Goal: Register for event/course

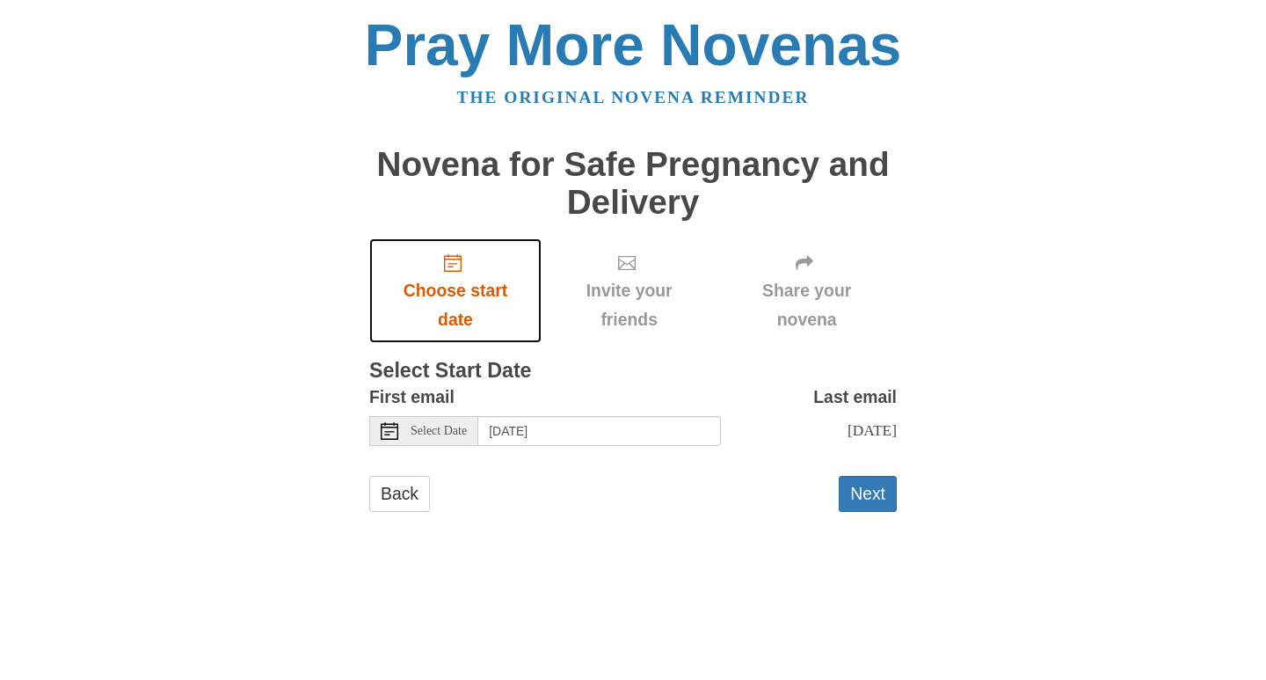
click at [444, 261] on icon "Choose start date" at bounding box center [453, 263] width 18 height 18
click at [390, 420] on div "Select Date" at bounding box center [423, 431] width 109 height 30
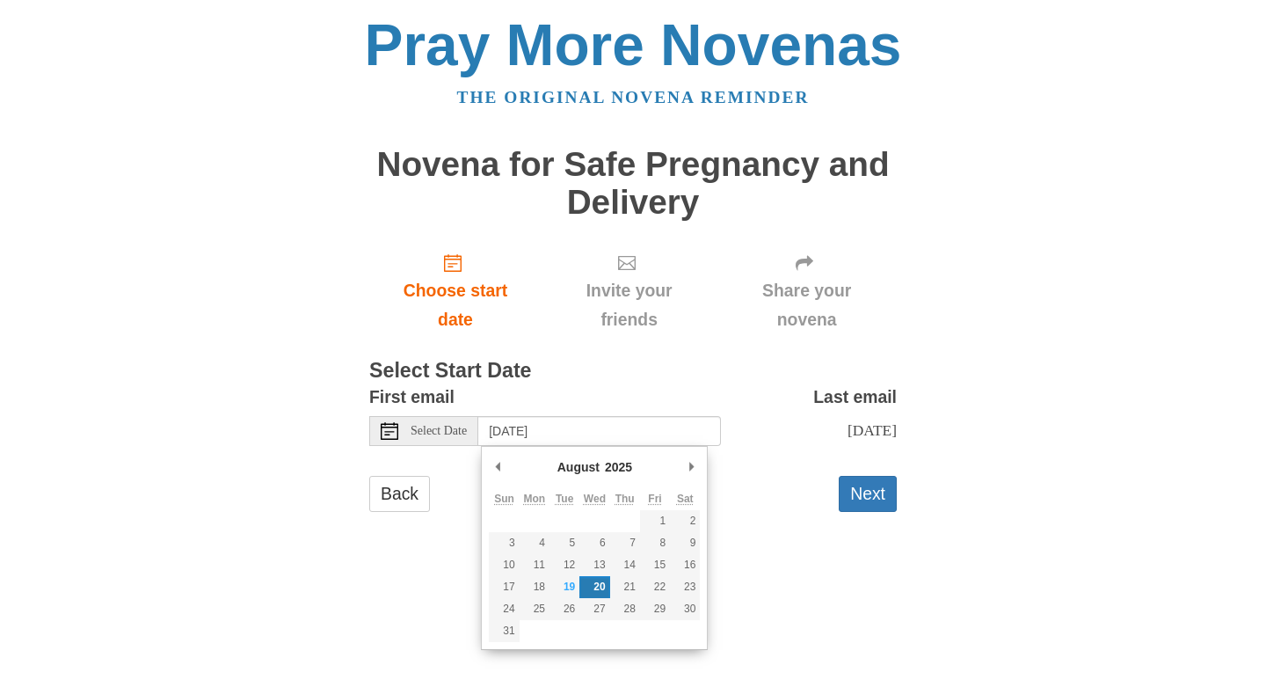
click at [390, 420] on div "Select Date" at bounding box center [423, 431] width 109 height 30
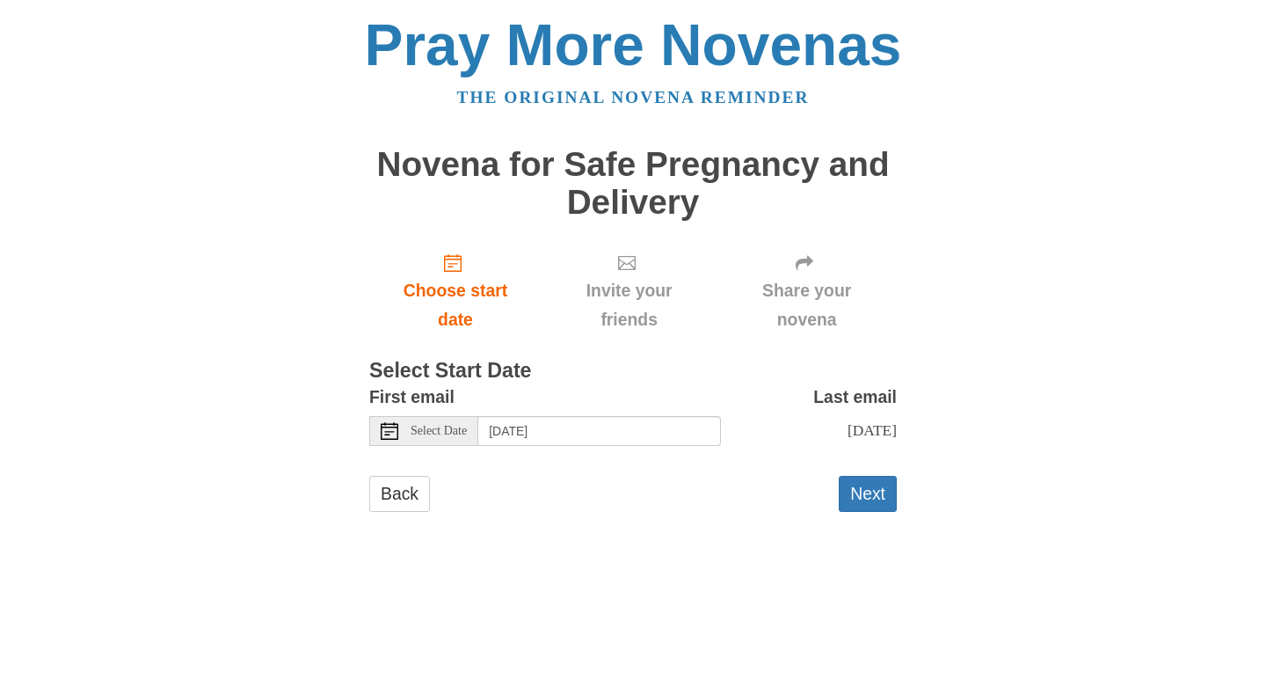
click at [390, 420] on div "Select Date" at bounding box center [423, 431] width 109 height 30
click at [869, 490] on button "Next" at bounding box center [868, 494] width 58 height 36
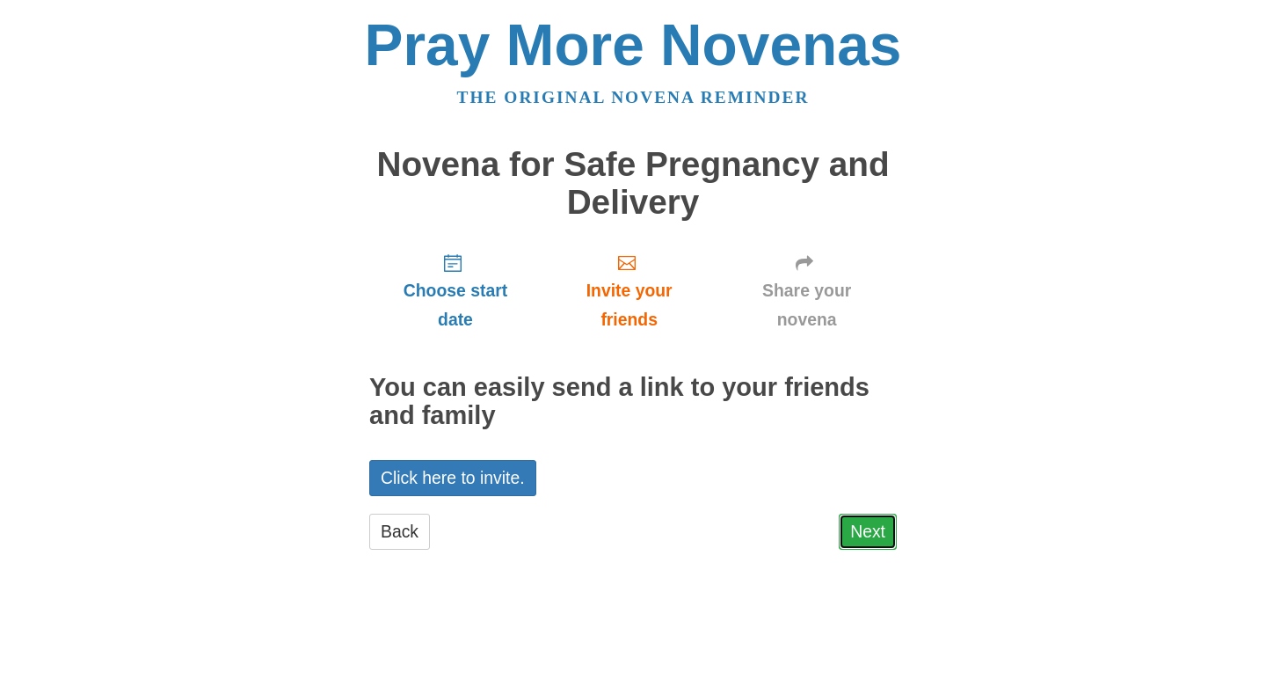
click at [878, 532] on link "Next" at bounding box center [868, 531] width 58 height 36
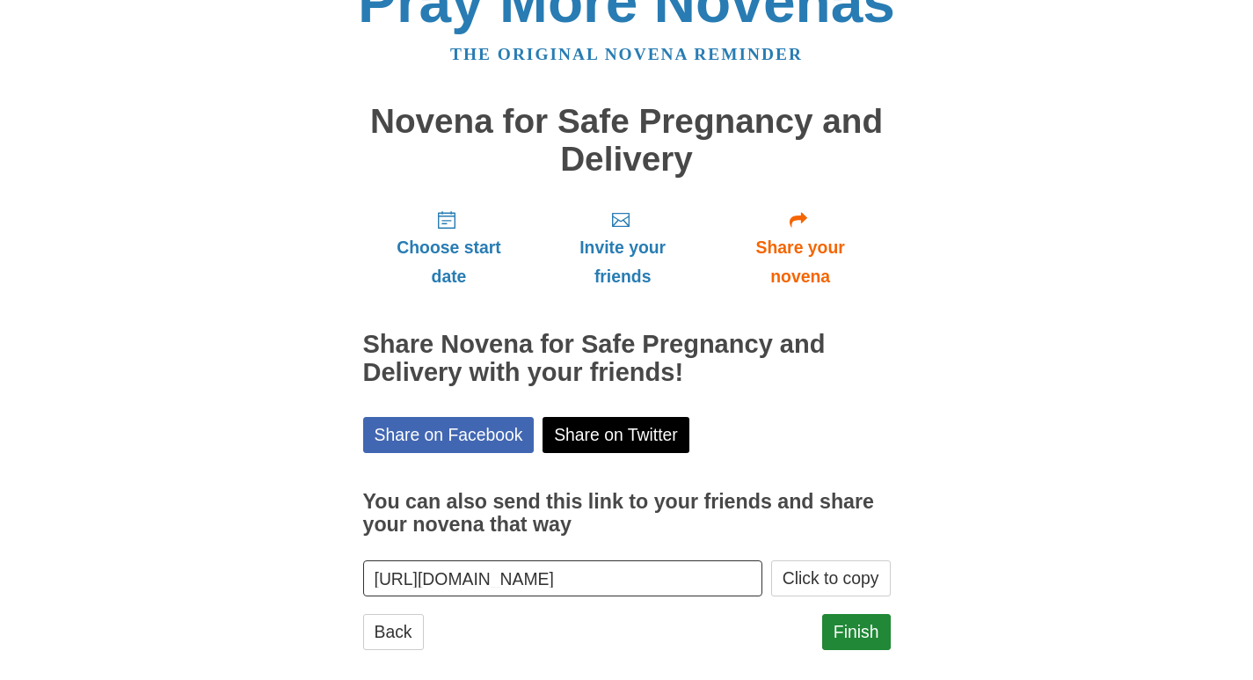
scroll to position [64, 0]
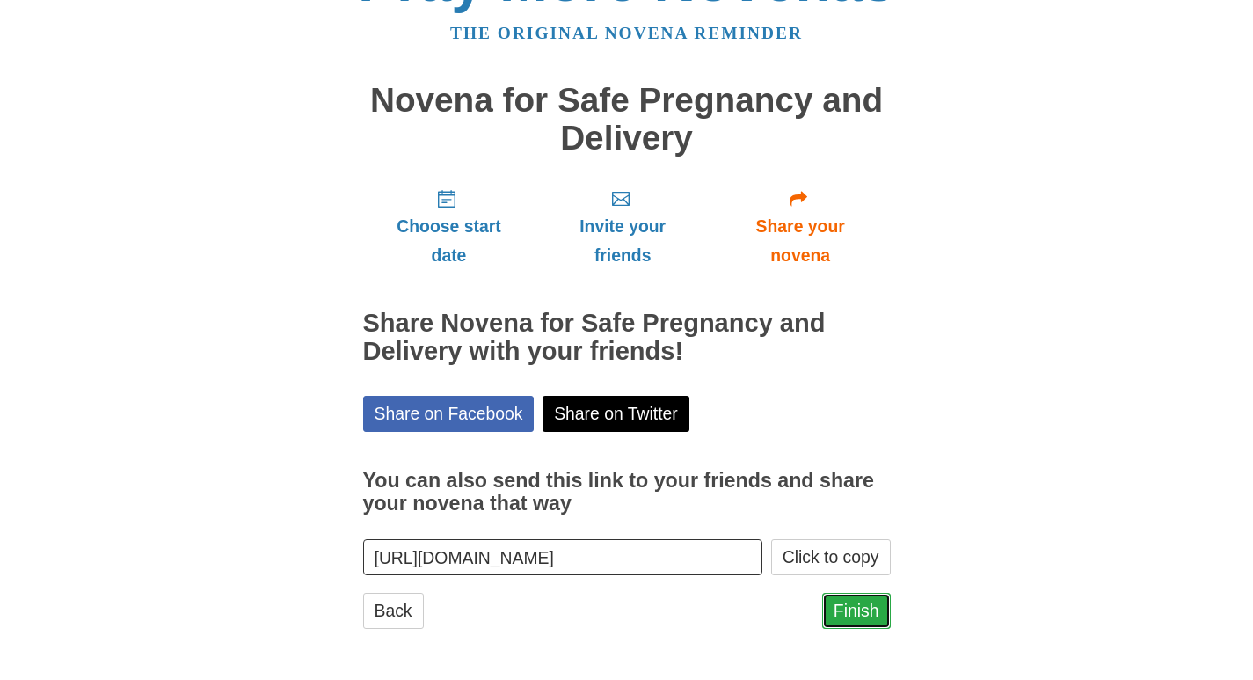
click at [860, 611] on link "Finish" at bounding box center [856, 610] width 69 height 36
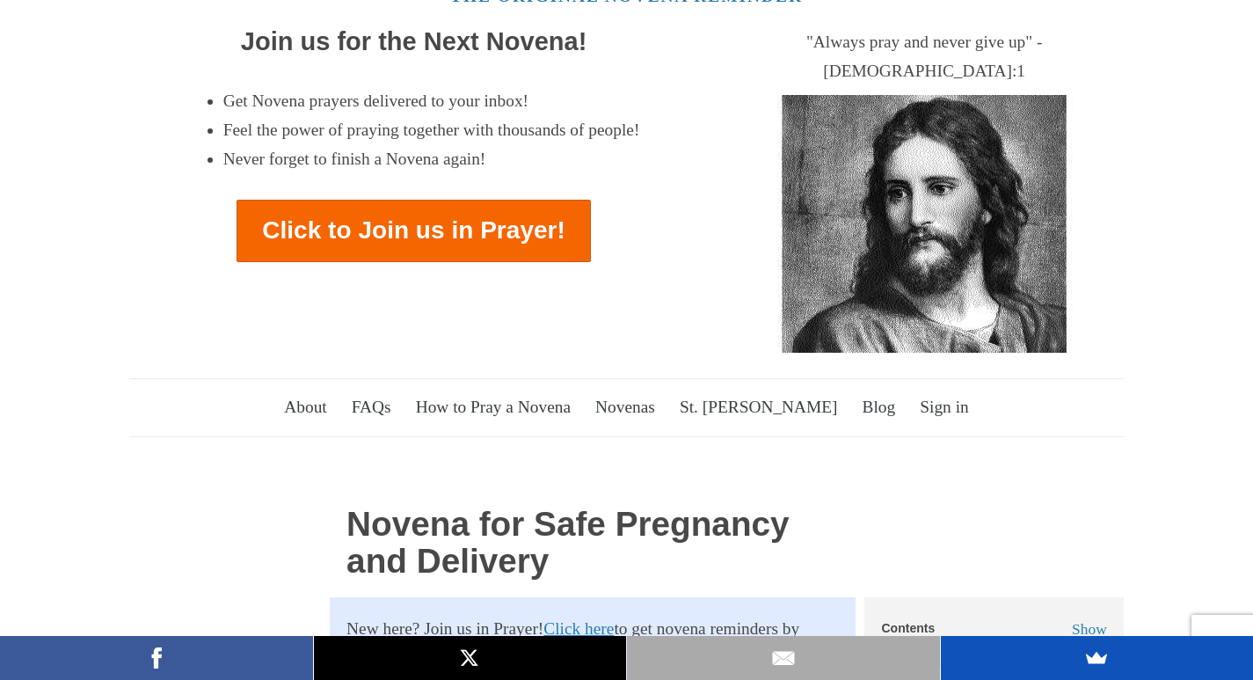
scroll to position [264, 0]
